Goal: Task Accomplishment & Management: Use online tool/utility

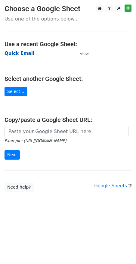
click at [18, 52] on strong "Quick Email" at bounding box center [20, 53] width 30 height 5
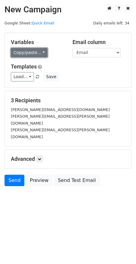
click at [38, 50] on link "Copy/paste..." at bounding box center [29, 52] width 37 height 9
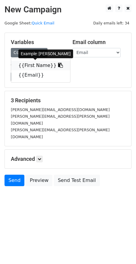
click at [40, 65] on link "{{First Name}}" at bounding box center [40, 66] width 59 height 10
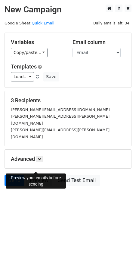
click at [34, 174] on link "Preview" at bounding box center [39, 179] width 27 height 11
click at [39, 23] on link "Quick Email" at bounding box center [43, 23] width 23 height 5
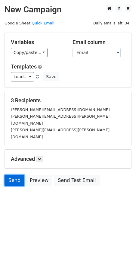
click at [13, 174] on link "Send" at bounding box center [15, 179] width 20 height 11
